Goal: Task Accomplishment & Management: Complete application form

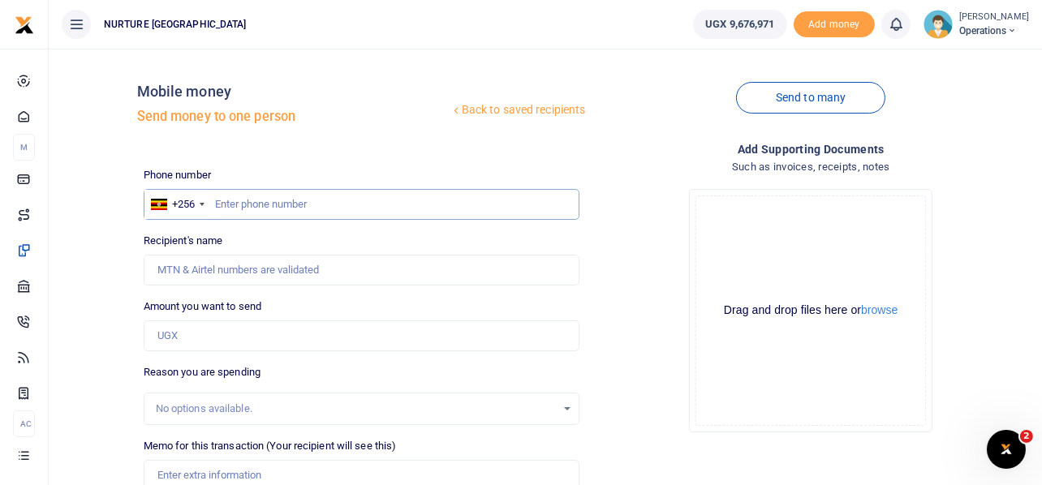
click at [345, 206] on input "text" at bounding box center [362, 204] width 436 height 31
type input "703147718"
click at [198, 343] on input "Amount you want to send" at bounding box center [362, 335] width 436 height 31
type input "1"
type input "Robert Ssempokwe"
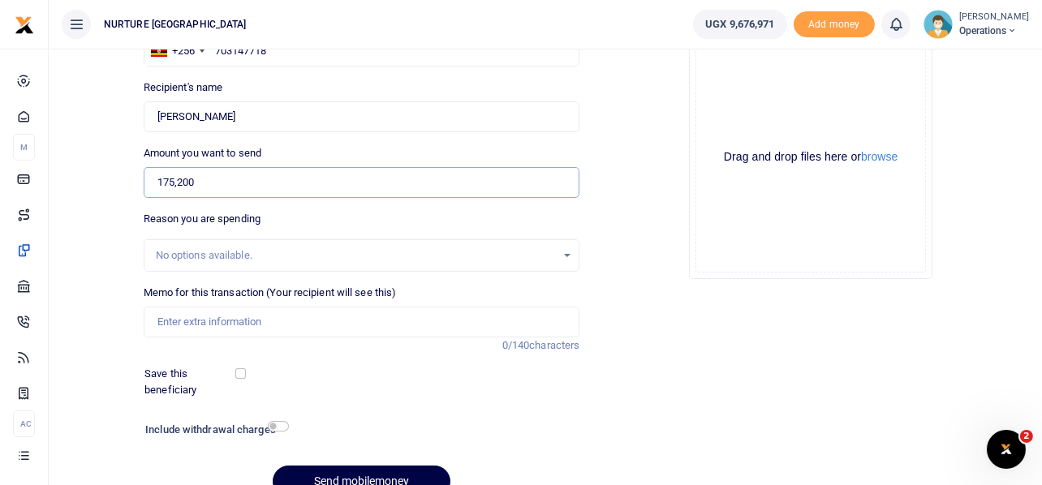
scroll to position [156, 0]
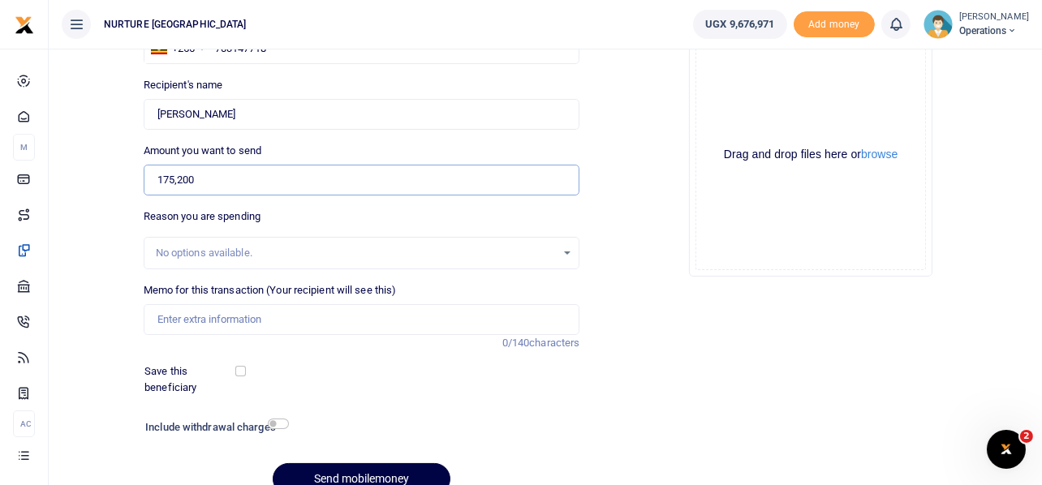
type input "175,200"
click at [200, 323] on input "Memo for this transaction (Your recipient will see this)" at bounding box center [362, 319] width 436 height 31
drag, startPoint x: 299, startPoint y: 316, endPoint x: 342, endPoint y: 325, distance: 43.8
click at [342, 325] on input "Payment for stationery for the strategic mid term" at bounding box center [362, 319] width 436 height 31
click at [350, 321] on input "Payment for stationery for the mid term" at bounding box center [362, 319] width 436 height 31
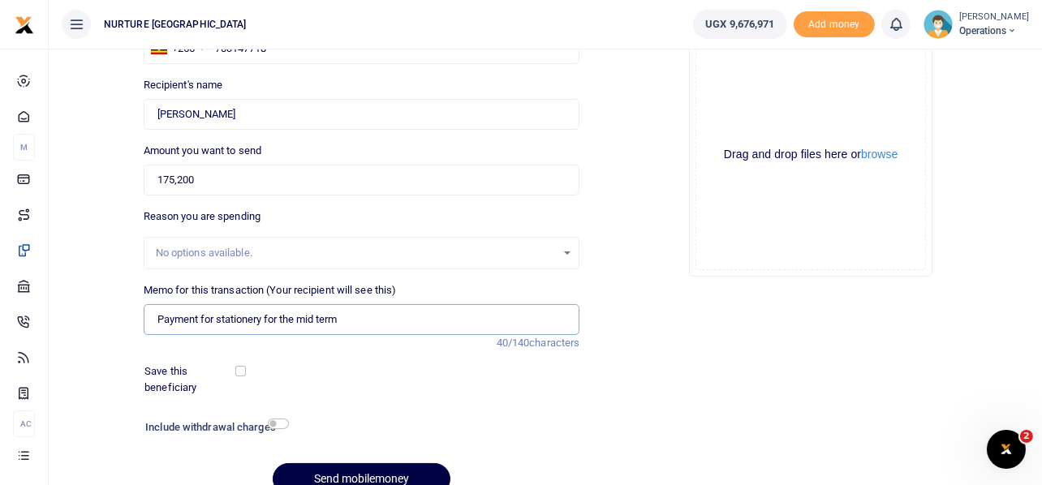
paste input "strategic"
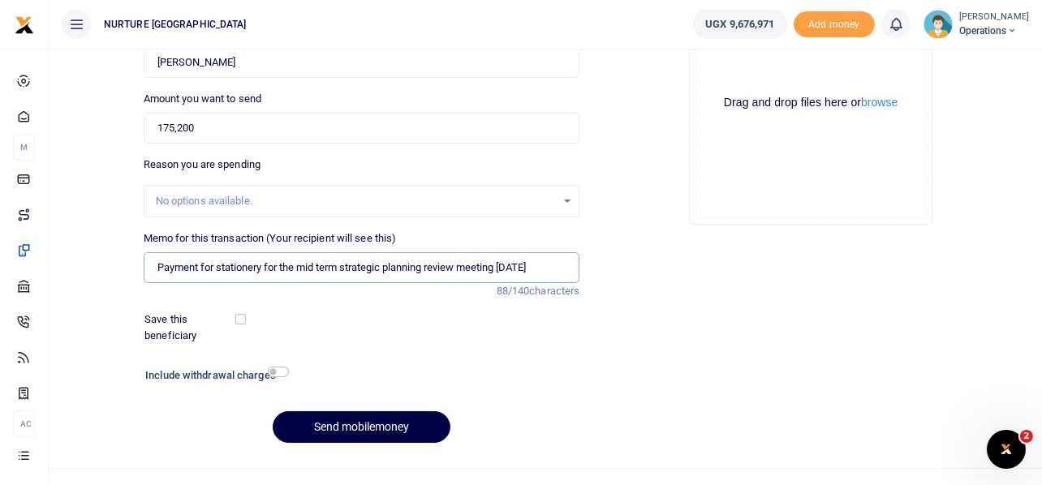
scroll to position [233, 0]
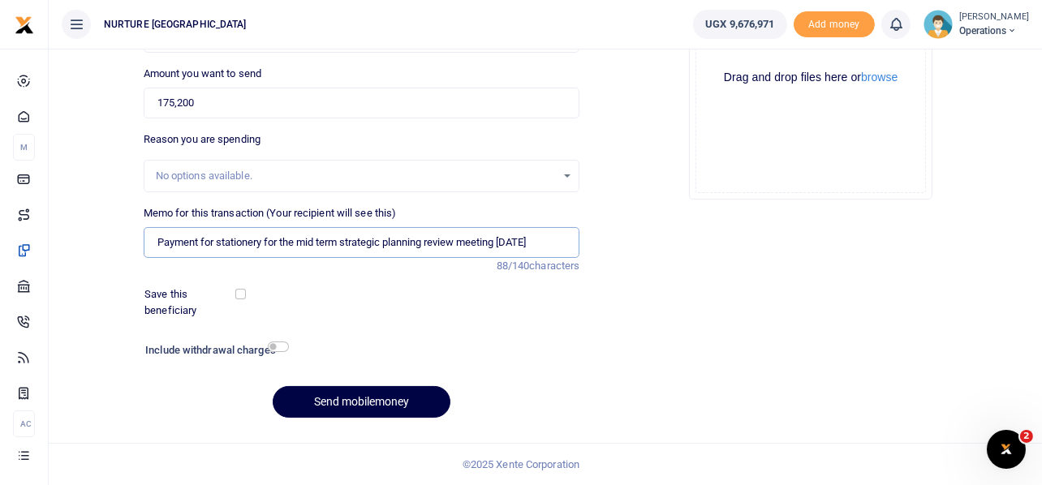
type input "Payment for stationery for the mid term strategic planning review meeting Septe…"
click at [283, 345] on input "checkbox" at bounding box center [278, 347] width 21 height 11
checkbox input "true"
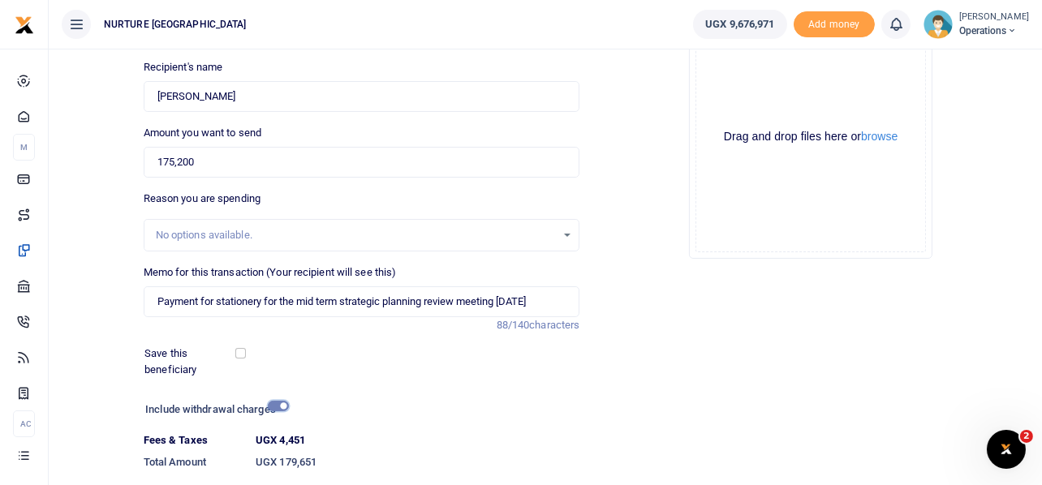
scroll to position [277, 0]
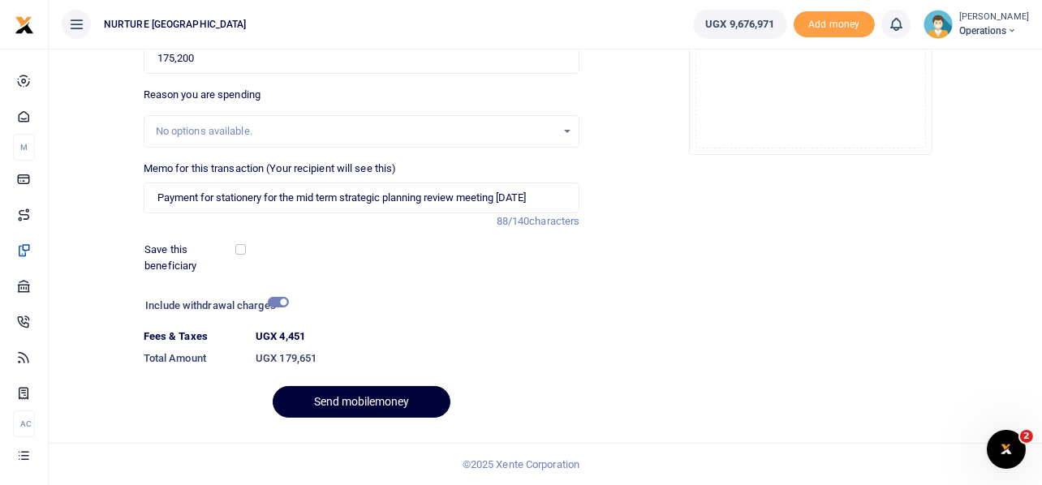
click at [380, 398] on button "Send mobilemoney" at bounding box center [362, 402] width 178 height 32
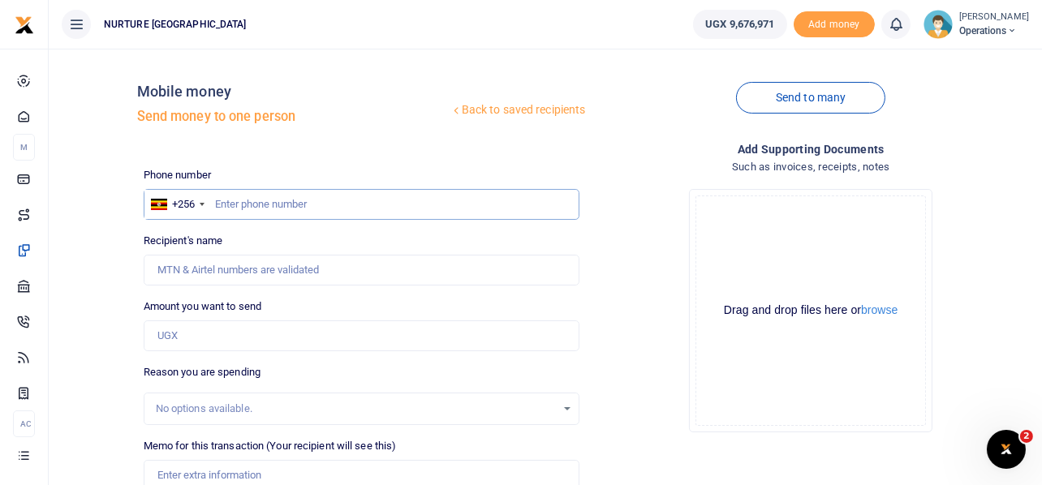
click at [264, 202] on input "text" at bounding box center [362, 204] width 436 height 31
type input "756756139"
click at [269, 334] on input "Amount you want to send" at bounding box center [362, 335] width 436 height 31
type input "Prossy Nansubuga"
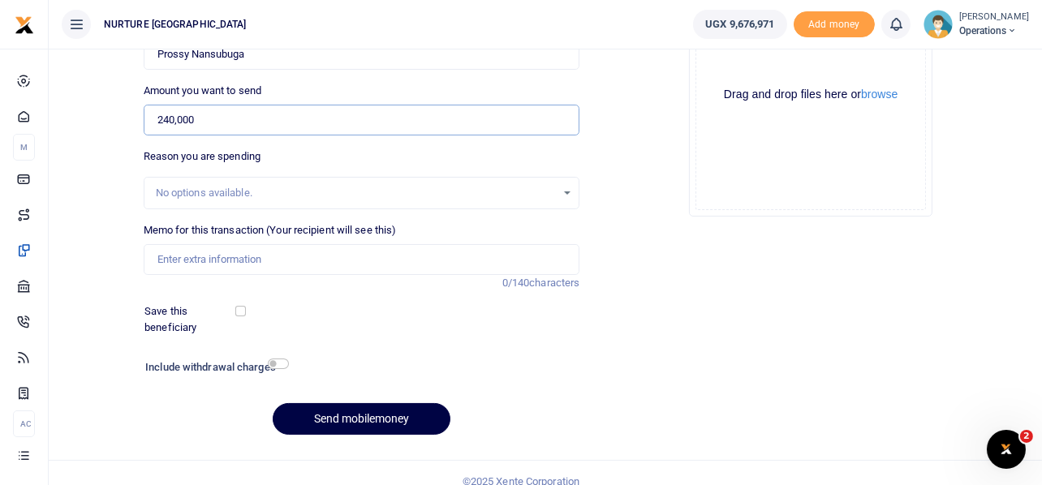
scroll to position [233, 0]
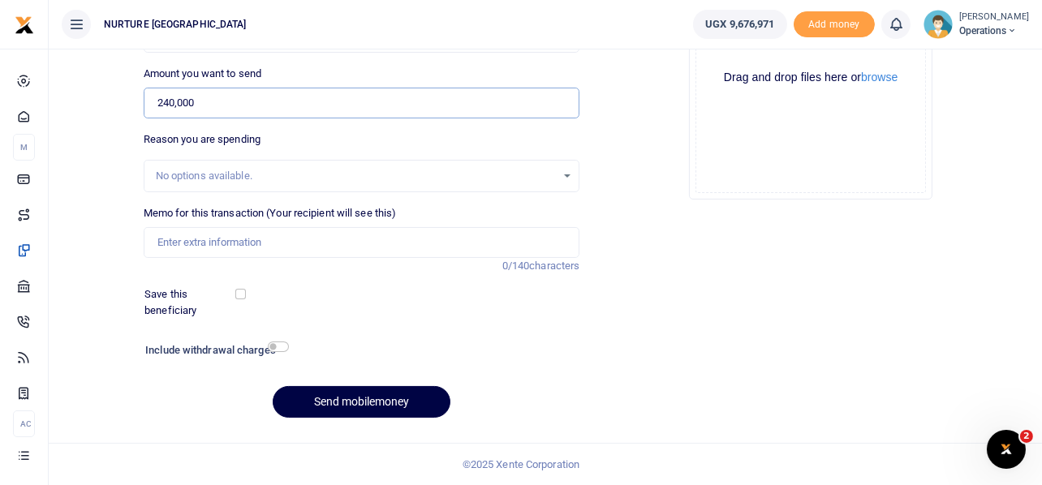
type input "240,000"
click at [263, 244] on input "Memo for this transaction (Your recipient will see this)" at bounding box center [362, 242] width 436 height 31
paste input "Payment for stationery for the mid term strategic planning review meeting Septe…"
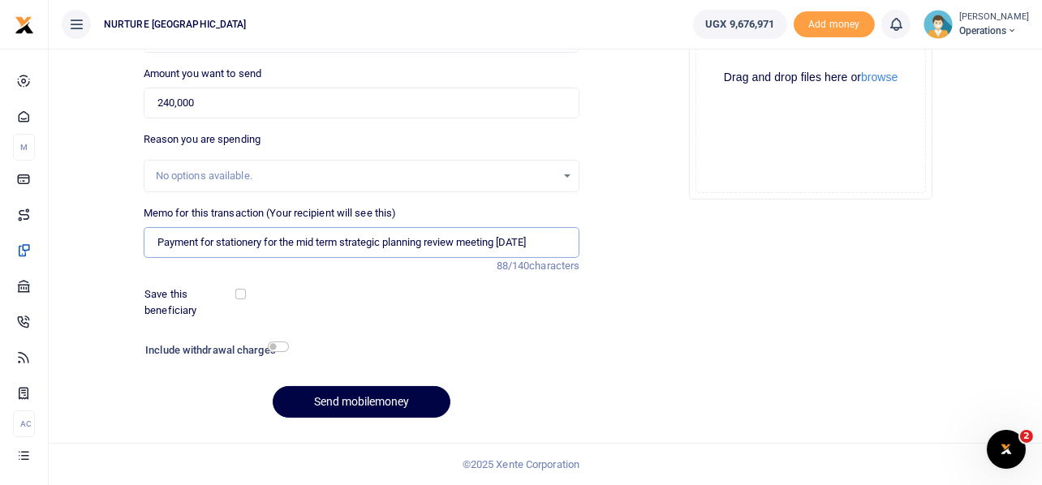
scroll to position [0, 15]
drag, startPoint x: 203, startPoint y: 240, endPoint x: 249, endPoint y: 234, distance: 46.7
click at [249, 234] on input "Payment for stationery for the mid term strategic planning review meeting Septe…" at bounding box center [362, 242] width 436 height 31
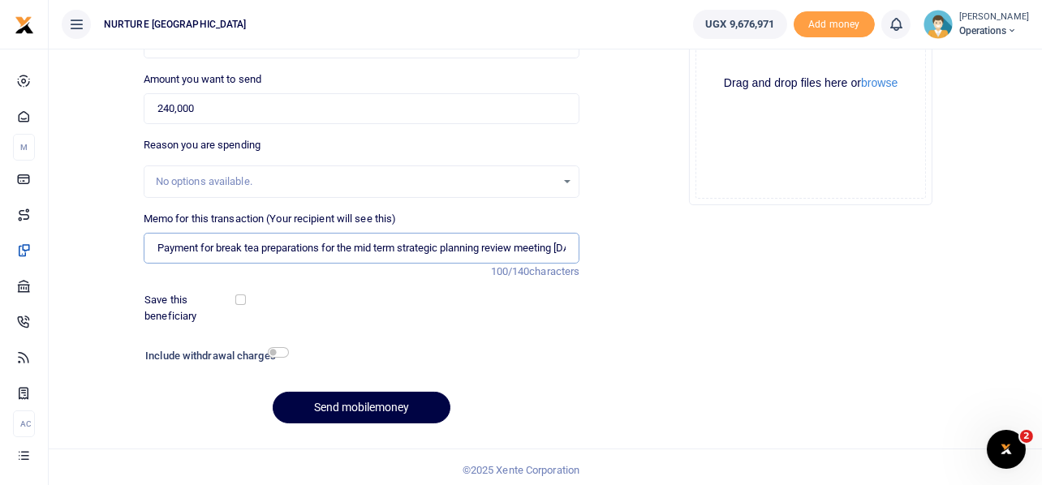
scroll to position [233, 0]
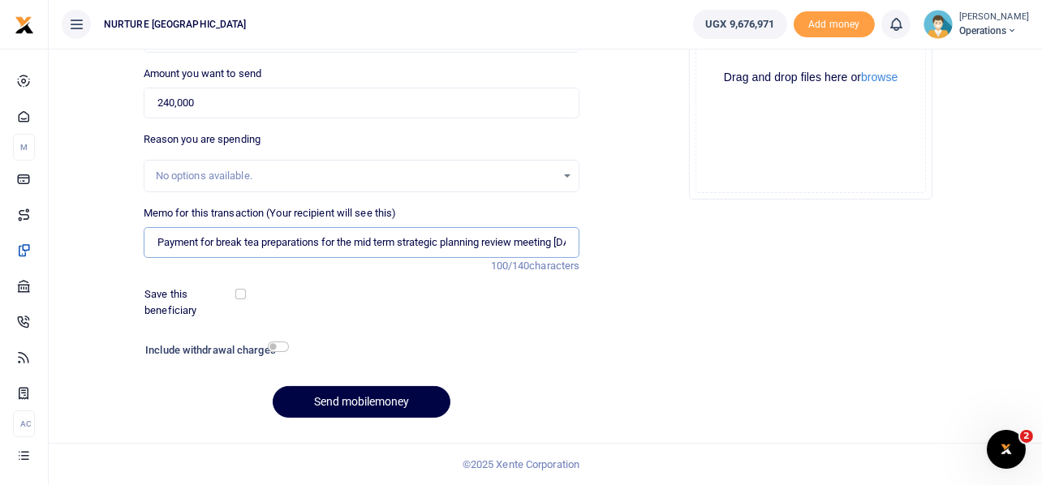
type input "Payment for break tea preparations for the mid term strategic planning review m…"
click at [282, 348] on input "checkbox" at bounding box center [278, 347] width 21 height 11
checkbox input "true"
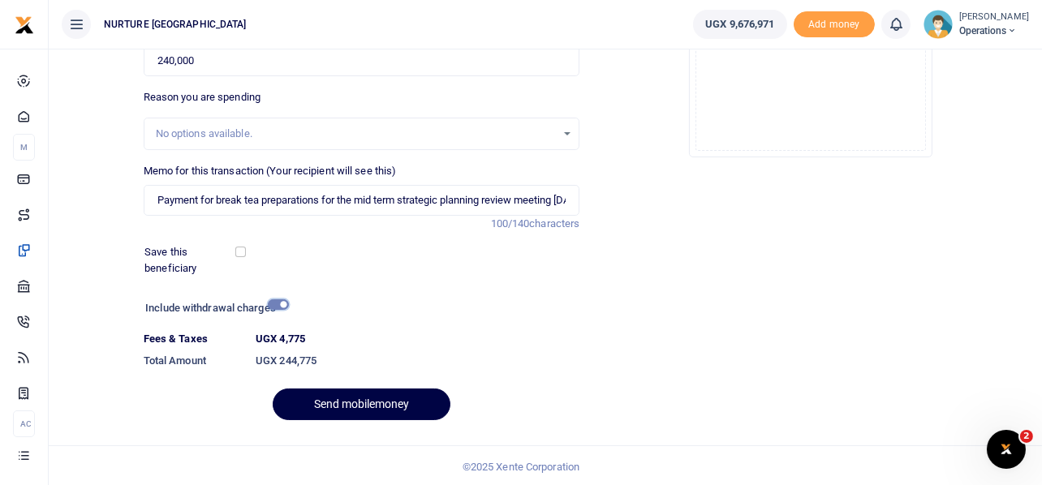
scroll to position [277, 0]
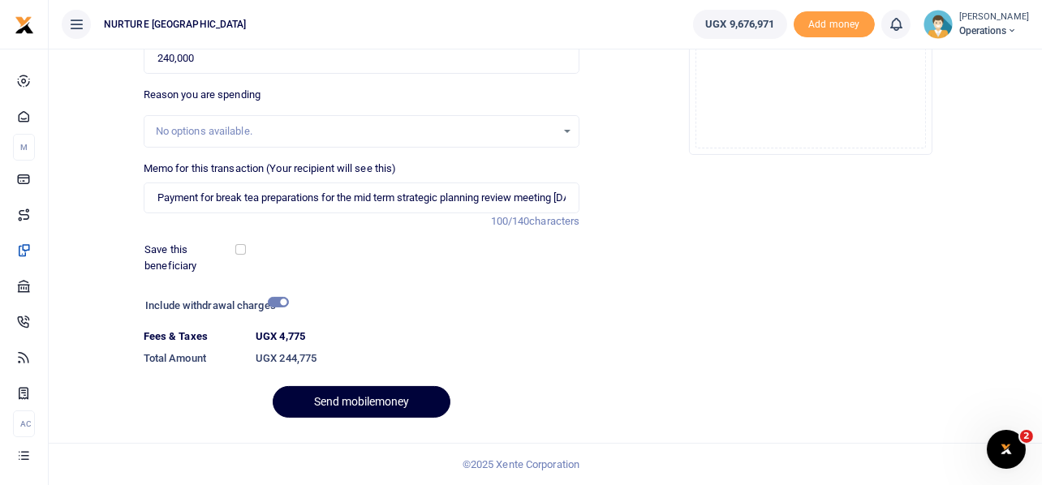
click at [383, 402] on button "Send mobilemoney" at bounding box center [362, 402] width 178 height 32
